Goal: Register for event/course

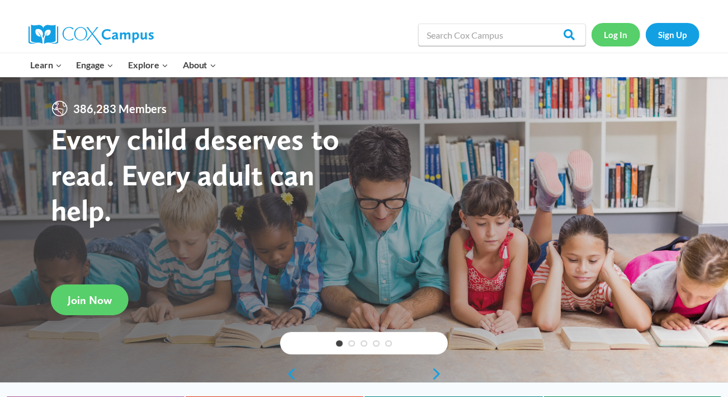
click at [621, 32] on link "Log In" at bounding box center [616, 34] width 49 height 23
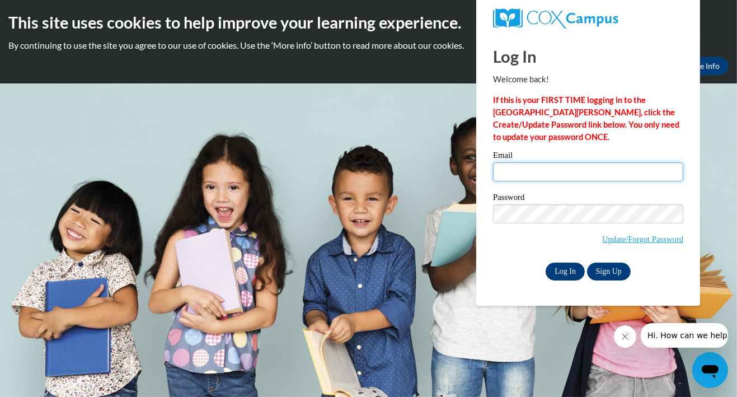
type input "[EMAIL_ADDRESS][DOMAIN_NAME]"
click at [564, 269] on input "Log In" at bounding box center [564, 271] width 39 height 18
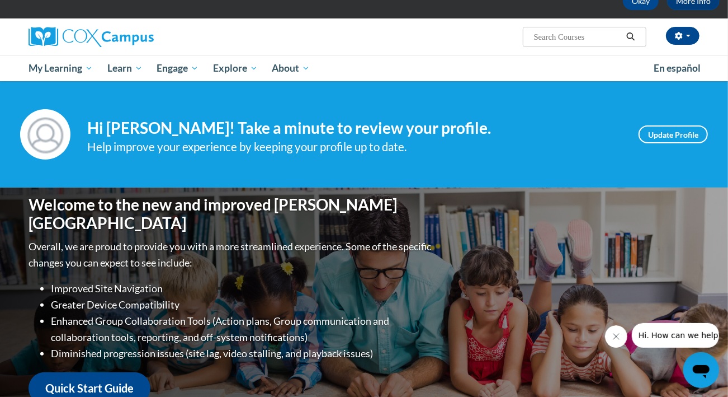
scroll to position [62, 0]
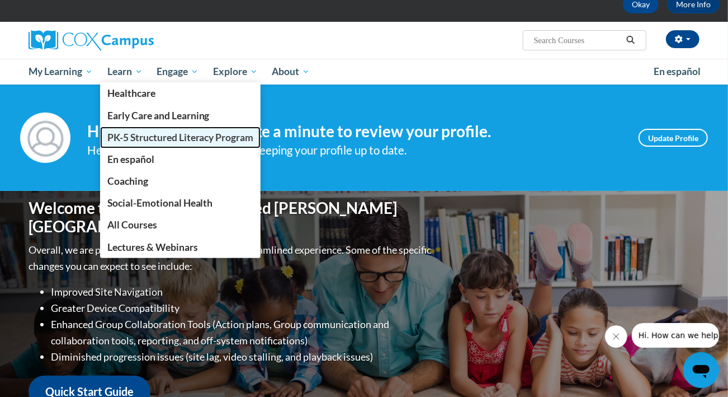
click at [143, 140] on span "PK-5 Structured Literacy Program" at bounding box center [180, 137] width 147 height 12
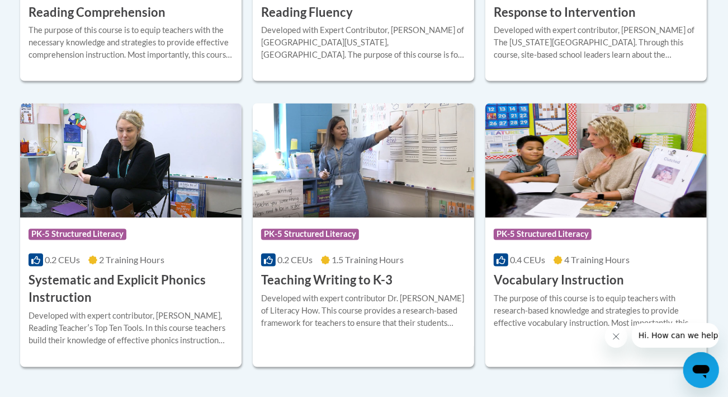
scroll to position [1254, 0]
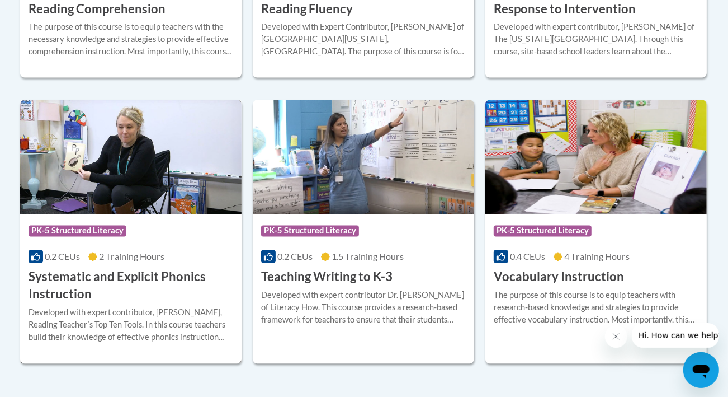
click at [108, 276] on h3 "Systematic and Explicit Phonics Instruction" at bounding box center [131, 286] width 205 height 35
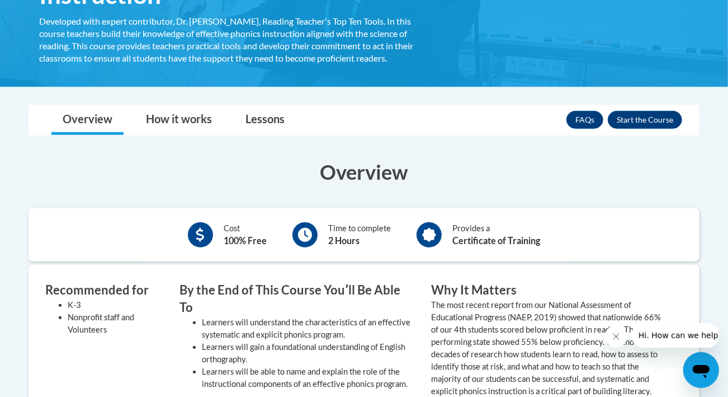
scroll to position [247, 0]
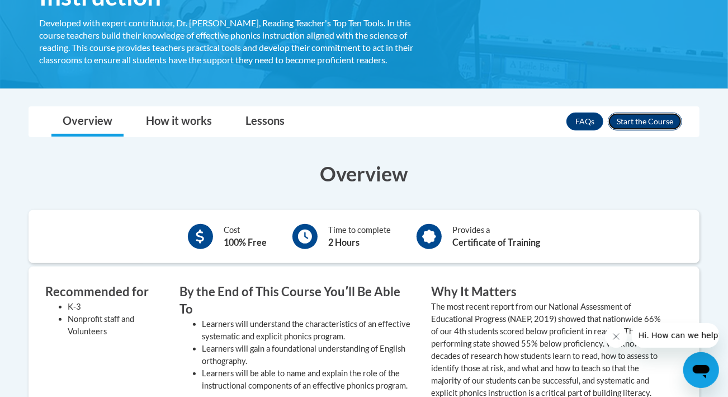
click at [647, 118] on button "Enroll" at bounding box center [645, 121] width 74 height 18
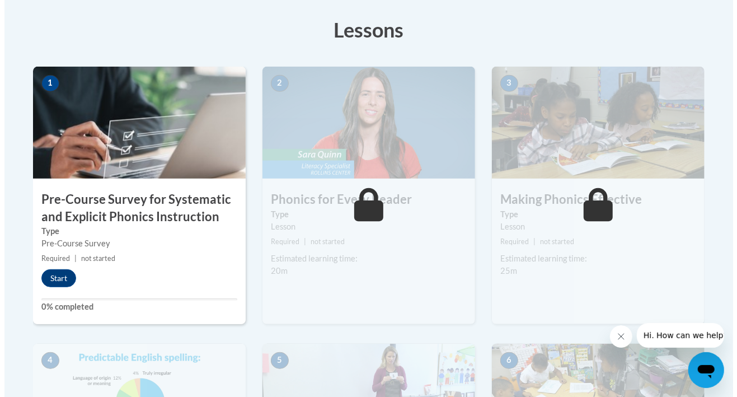
scroll to position [274, 0]
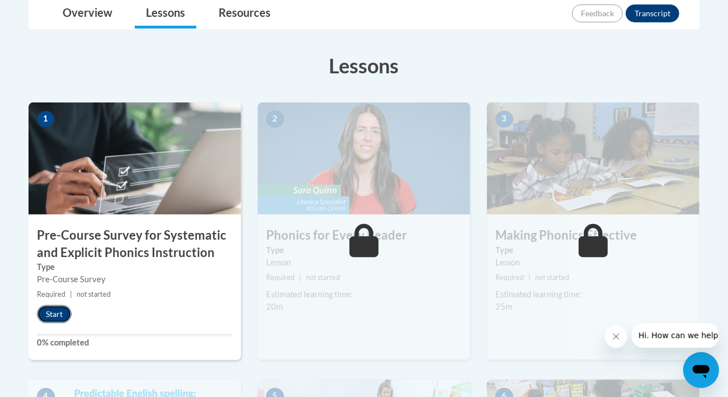
click at [52, 309] on button "Start" at bounding box center [54, 314] width 35 height 18
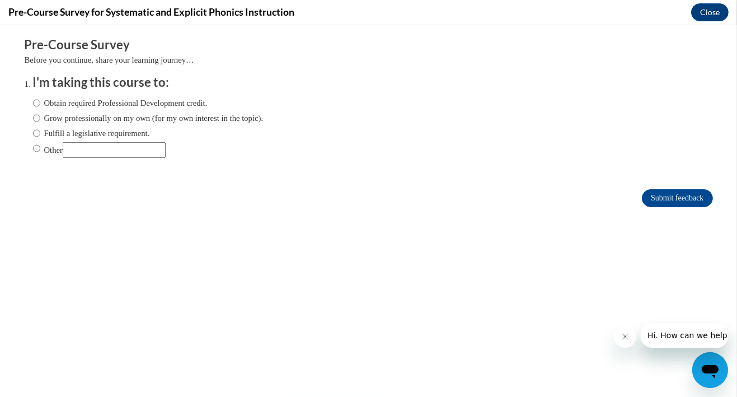
scroll to position [0, 0]
click at [33, 133] on input "Fulfill a legislative requirement." at bounding box center [36, 133] width 7 height 12
radio input "true"
click at [664, 195] on input "Submit feedback" at bounding box center [677, 198] width 70 height 18
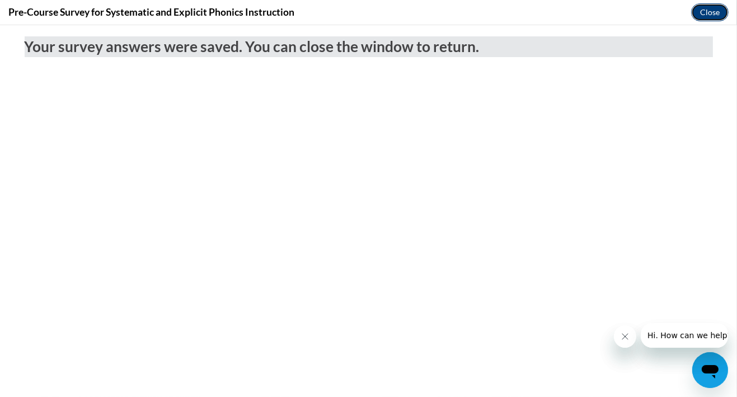
click at [717, 7] on button "Close" at bounding box center [709, 12] width 37 height 18
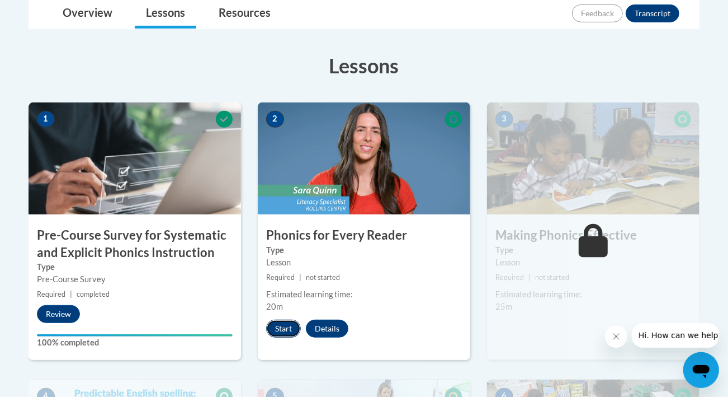
click at [288, 325] on button "Start" at bounding box center [283, 328] width 35 height 18
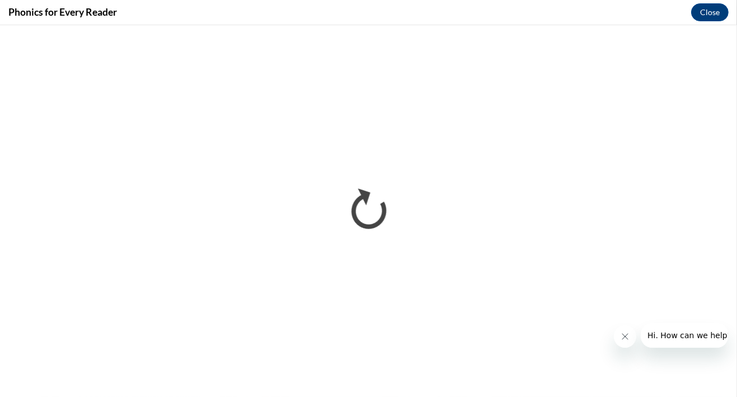
click at [622, 335] on icon "Close message from company" at bounding box center [624, 335] width 9 height 9
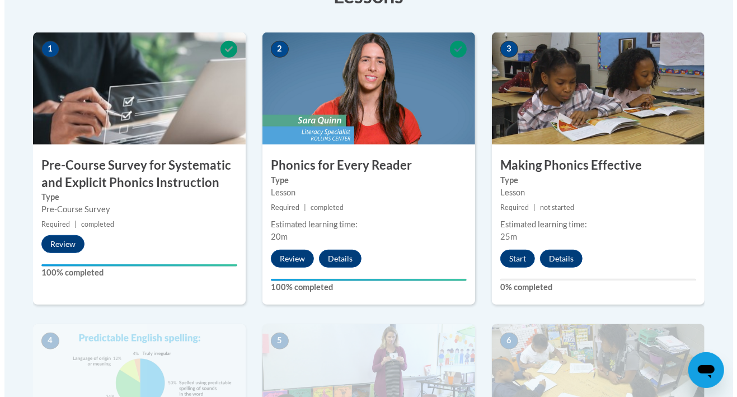
scroll to position [344, 0]
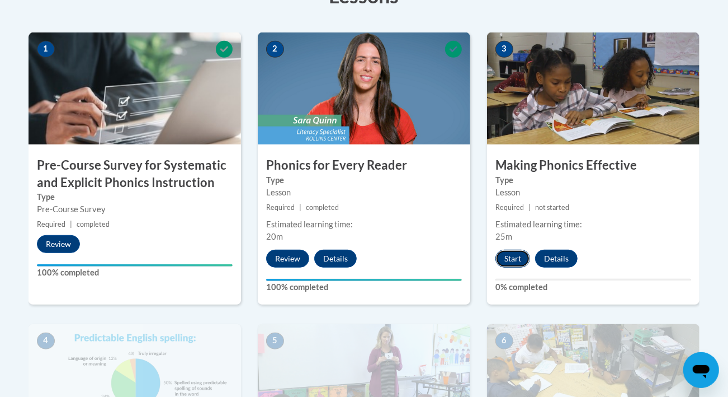
click at [513, 256] on button "Start" at bounding box center [513, 259] width 35 height 18
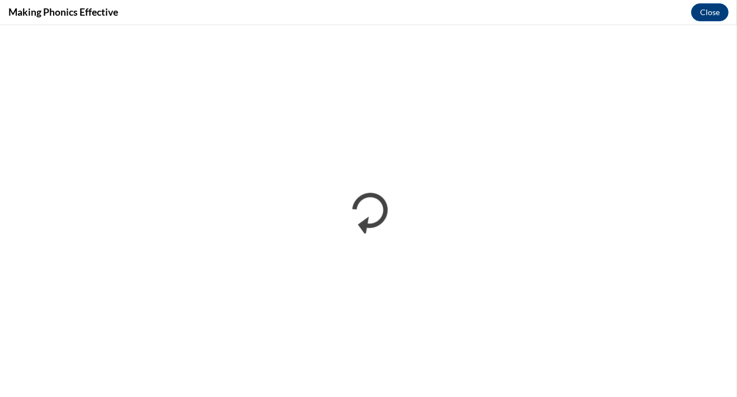
scroll to position [0, 0]
